Goal: Task Accomplishment & Management: Complete application form

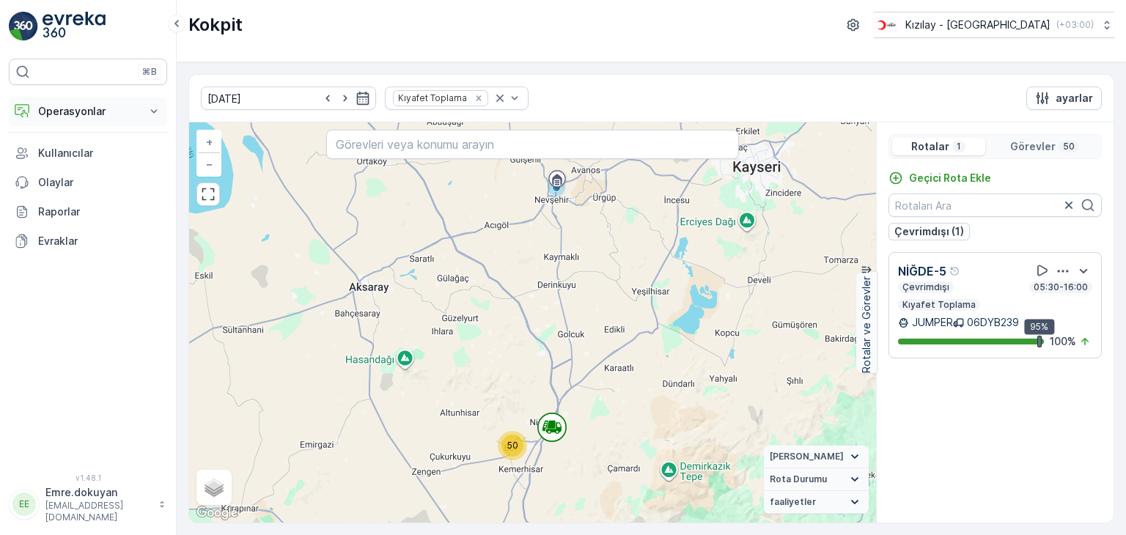
click at [103, 109] on p "Operasyonlar" at bounding box center [88, 111] width 100 height 15
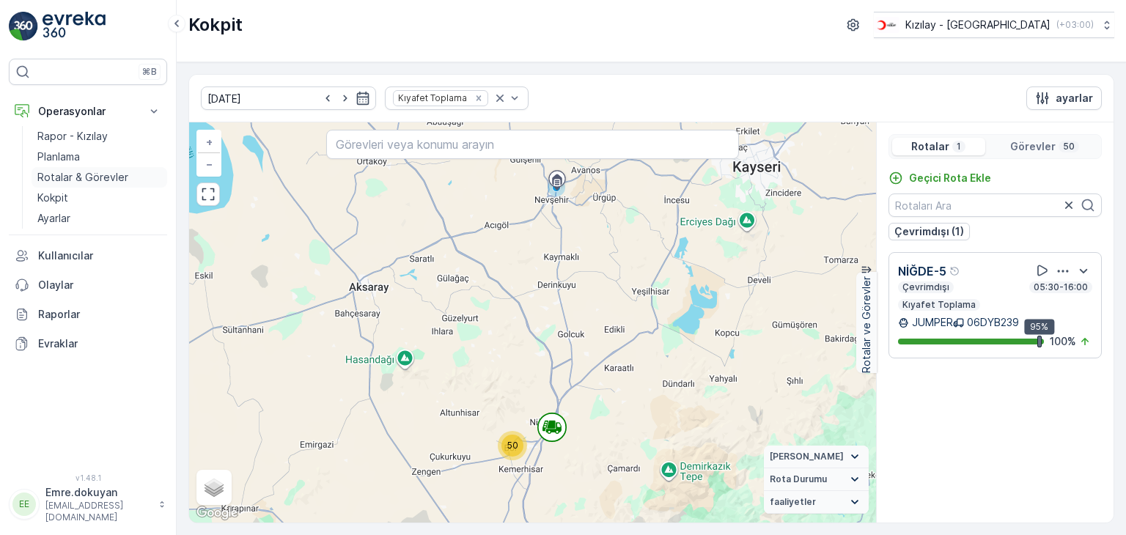
click at [66, 182] on p "Rotalar & Görevler" at bounding box center [82, 177] width 91 height 15
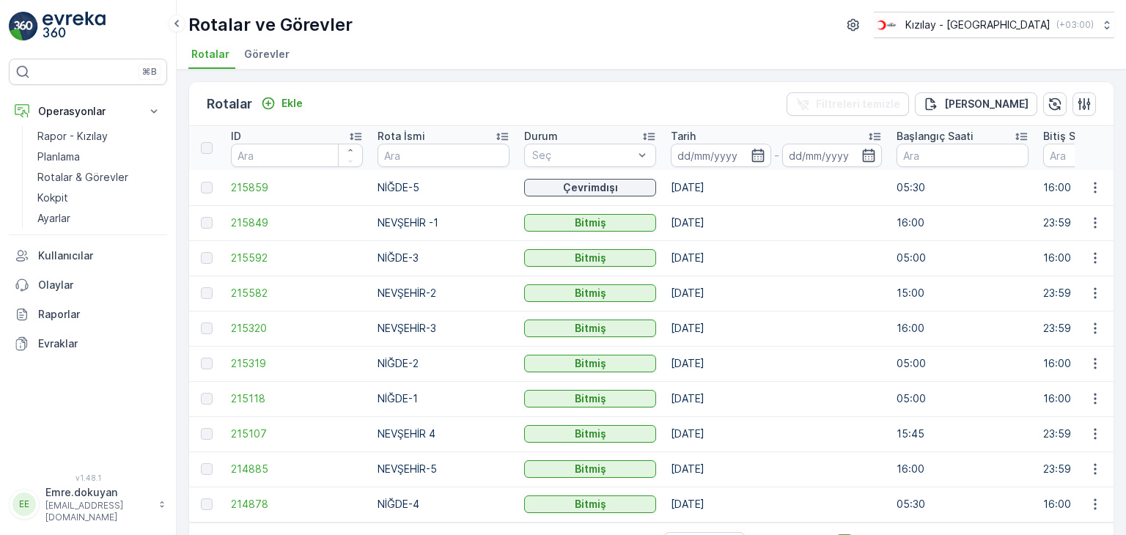
click at [345, 87] on div "Rotalar Ekle Filtreleri temizle [PERSON_NAME]" at bounding box center [651, 104] width 925 height 44
click at [295, 99] on p "Ekle" at bounding box center [292, 103] width 21 height 15
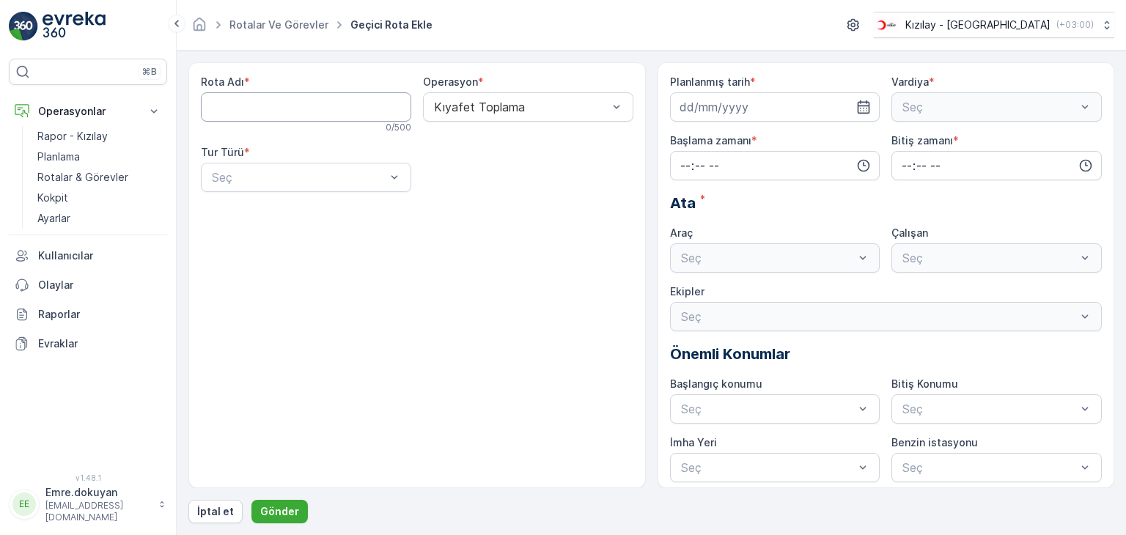
click at [290, 103] on Adı "Rota Adı" at bounding box center [306, 106] width 210 height 29
type Adı "NEVŞEHİR-5"
drag, startPoint x: 546, startPoint y: 111, endPoint x: 542, endPoint y: 125, distance: 14.6
click at [545, 111] on div at bounding box center [521, 106] width 177 height 13
click at [528, 143] on div "Kıyafet Toplama" at bounding box center [528, 142] width 193 height 13
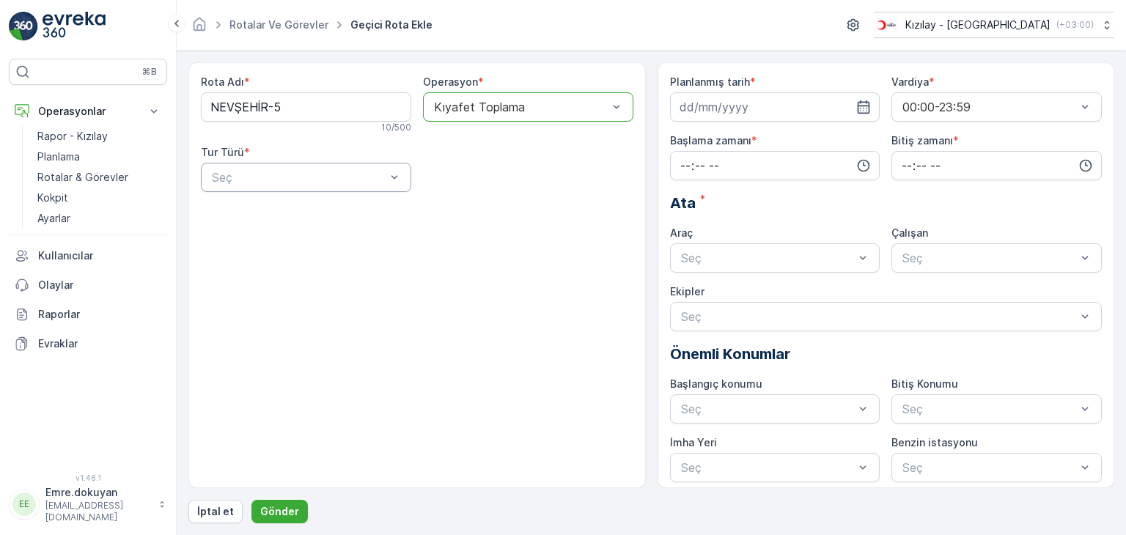
click at [328, 179] on div at bounding box center [298, 177] width 177 height 13
click at [287, 221] on div "Statik" at bounding box center [306, 213] width 210 height 25
click at [526, 178] on div at bounding box center [521, 177] width 177 height 13
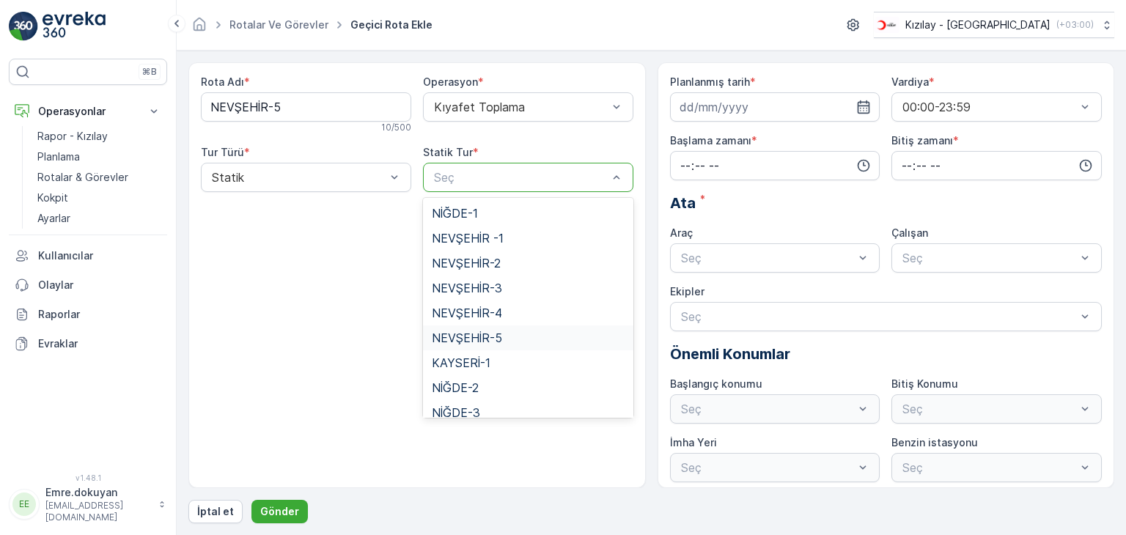
click at [504, 333] on div "NEVŞEHİR-5" at bounding box center [528, 337] width 193 height 13
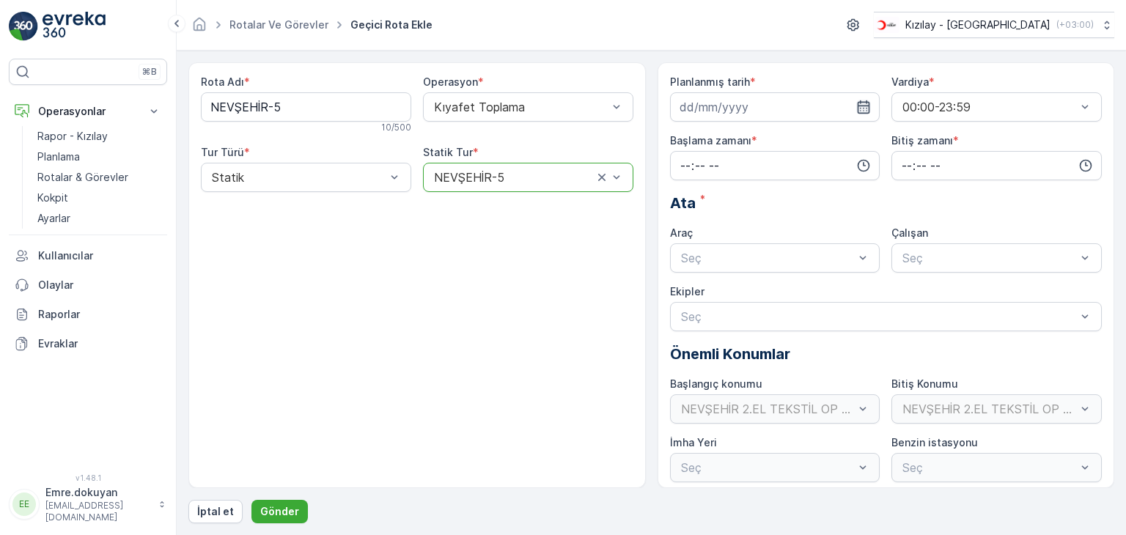
click at [862, 109] on icon "button" at bounding box center [863, 107] width 15 height 15
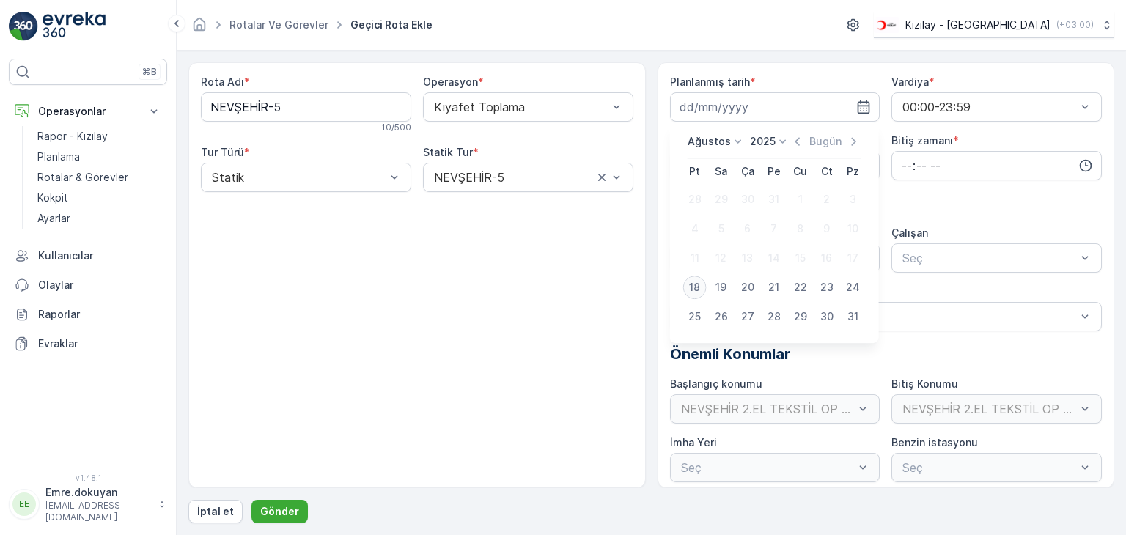
click at [694, 288] on div "18" at bounding box center [694, 287] width 23 height 23
type input "[DATE]"
click at [677, 157] on input "time" at bounding box center [775, 165] width 210 height 29
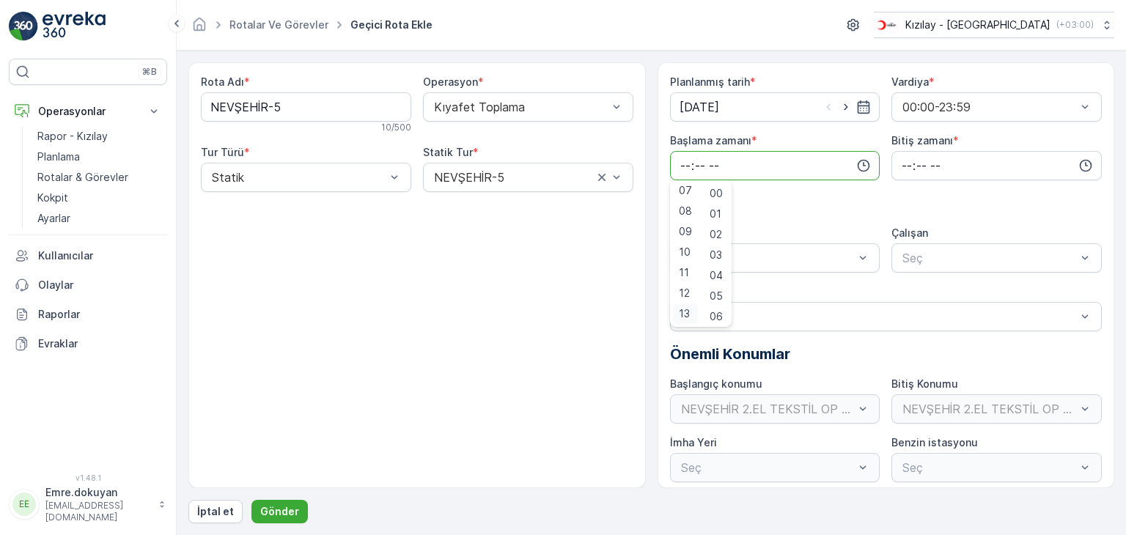
scroll to position [220, 0]
click at [684, 304] on span "16" at bounding box center [685, 302] width 12 height 15
click at [721, 280] on span "15" at bounding box center [716, 281] width 12 height 15
type input "16:15"
drag, startPoint x: 900, startPoint y: 160, endPoint x: 900, endPoint y: 177, distance: 16.9
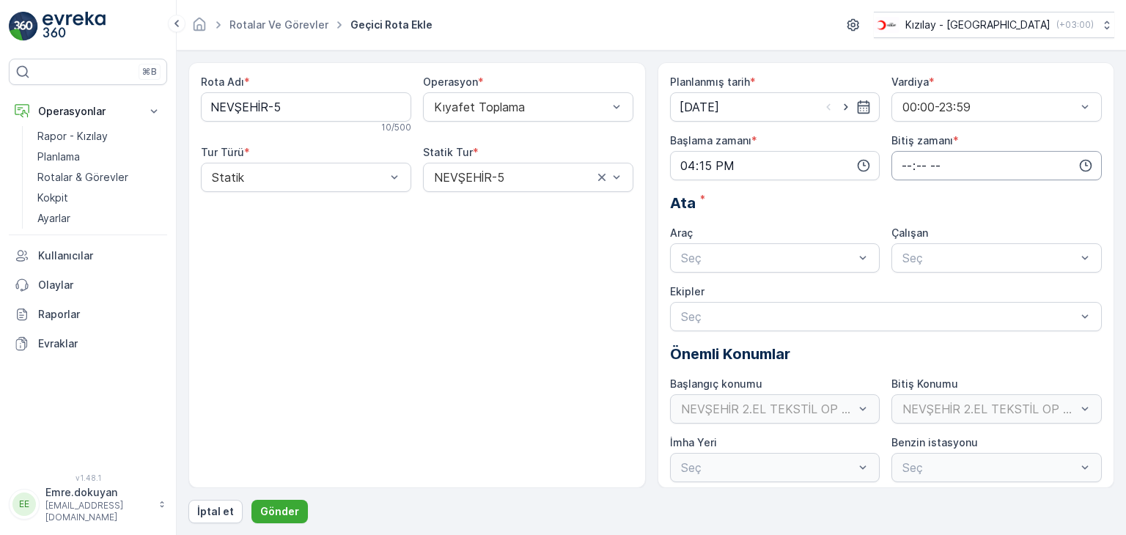
click at [900, 161] on input "time" at bounding box center [997, 165] width 210 height 29
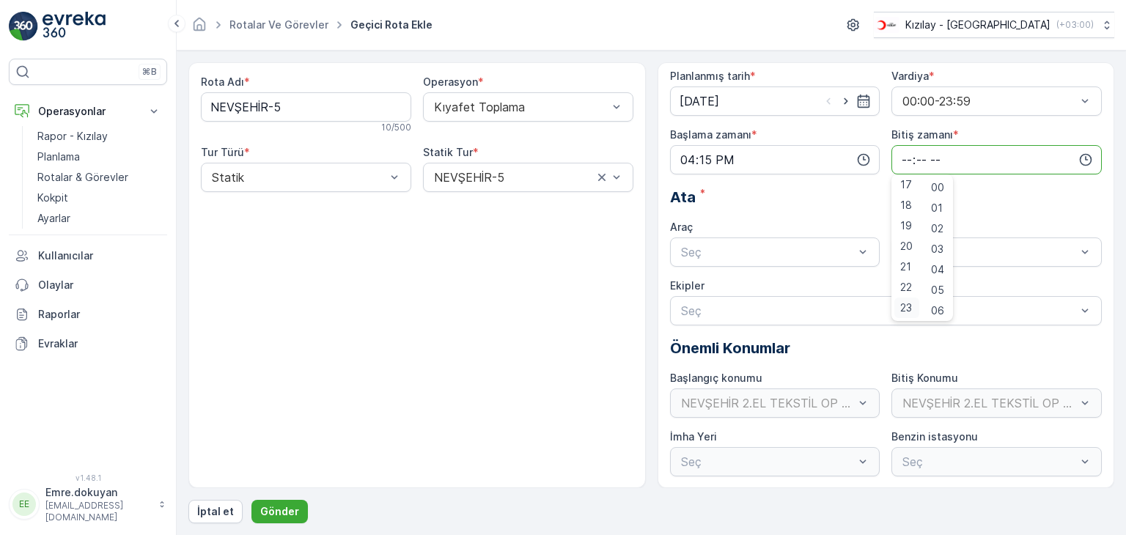
click at [905, 304] on span "23" at bounding box center [906, 308] width 12 height 15
drag, startPoint x: 940, startPoint y: 304, endPoint x: 904, endPoint y: 308, distance: 36.1
click at [939, 304] on span "59" at bounding box center [937, 308] width 13 height 15
type input "23:59"
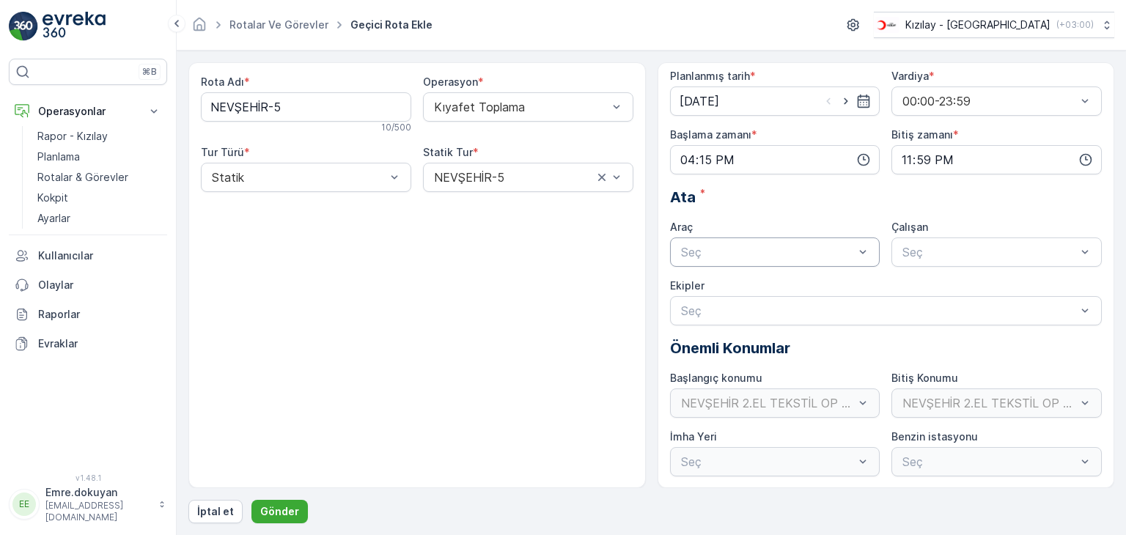
click at [720, 248] on div at bounding box center [768, 252] width 177 height 13
click at [716, 286] on span "06DYB239" at bounding box center [709, 288] width 60 height 13
click at [925, 255] on div at bounding box center [989, 252] width 177 height 13
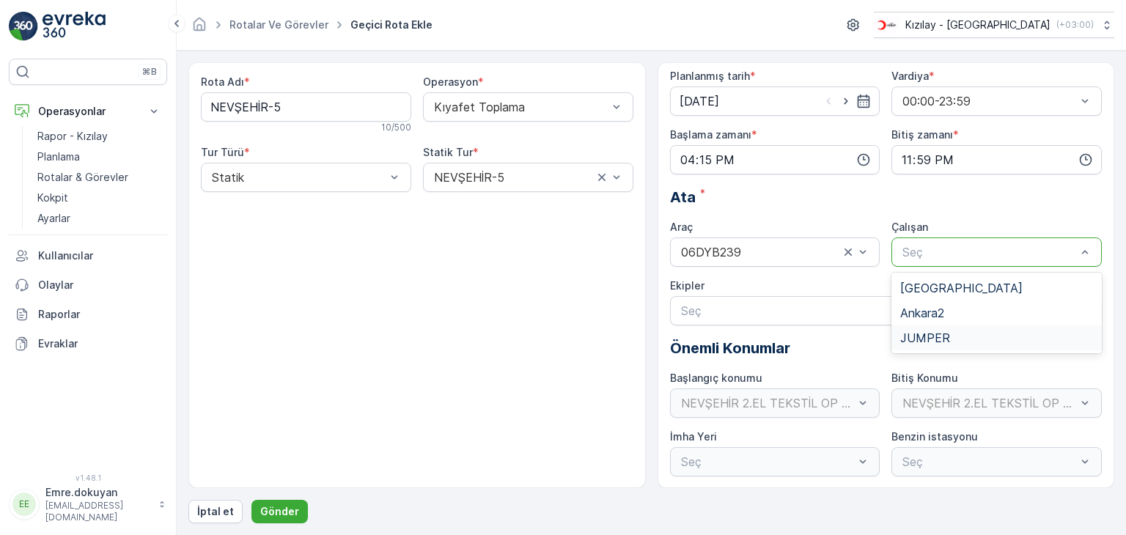
click at [919, 334] on span "JUMPER" at bounding box center [925, 337] width 50 height 13
click at [293, 505] on p "Gönder" at bounding box center [279, 511] width 39 height 15
